Goal: Transaction & Acquisition: Purchase product/service

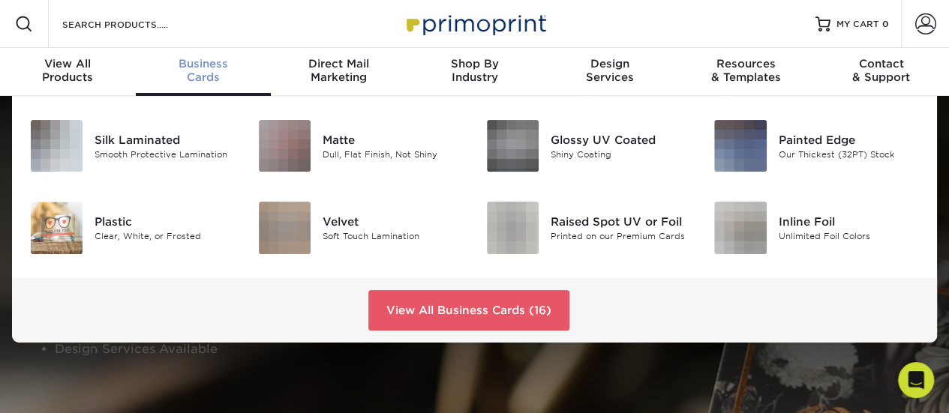
click at [189, 73] on div "Business Cards" at bounding box center [204, 70] width 136 height 27
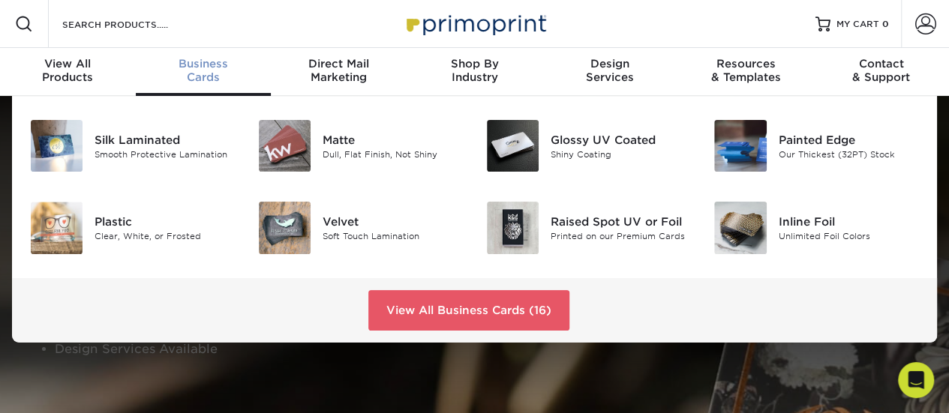
click at [225, 71] on div "Business Cards" at bounding box center [204, 70] width 136 height 27
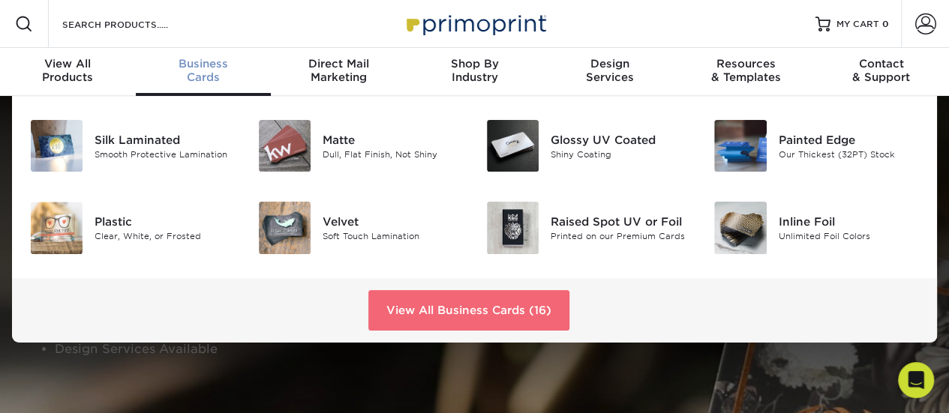
click at [539, 319] on link "View All Business Cards (16)" at bounding box center [468, 310] width 201 height 41
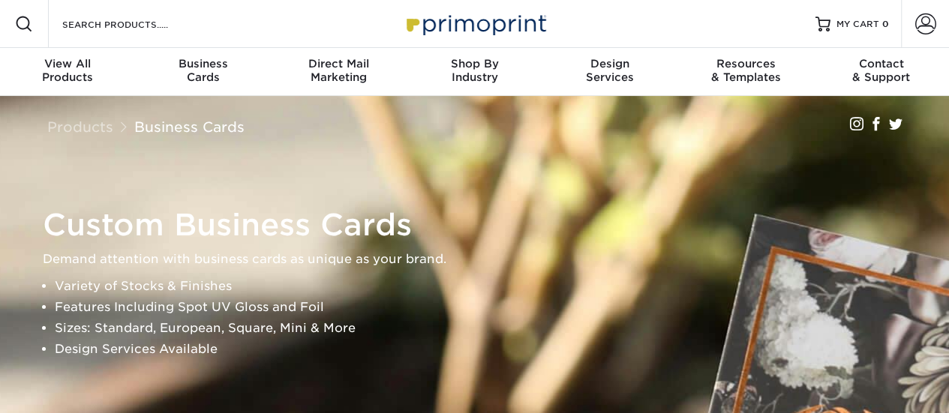
click at [578, 299] on li "Features Including Spot UV Gloss and Foil" at bounding box center [488, 307] width 866 height 21
